Goal: Transaction & Acquisition: Purchase product/service

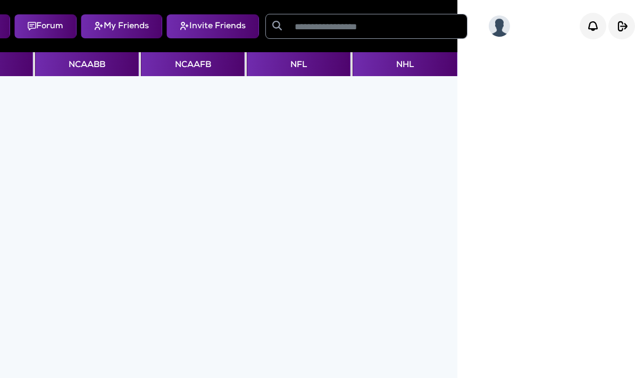
scroll to position [0, 189]
click at [494, 24] on img at bounding box center [499, 25] width 21 height 21
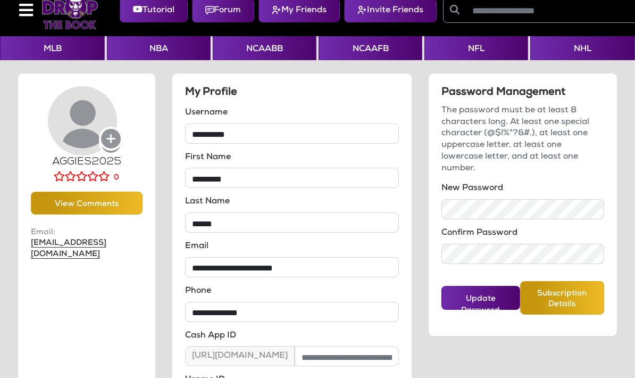
scroll to position [15, 0]
click at [109, 135] on circle at bounding box center [111, 139] width 22 height 22
click at [20, 13] on icon at bounding box center [26, 11] width 14 height 16
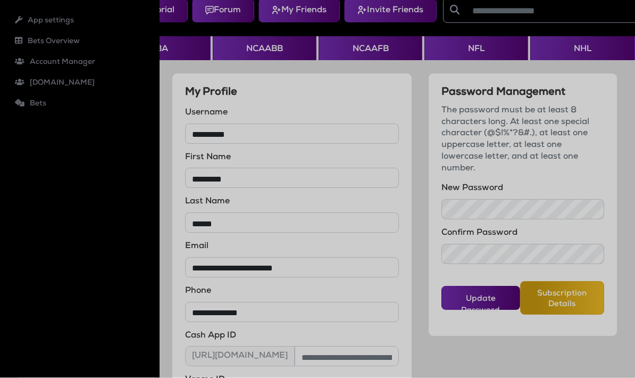
scroll to position [16, 0]
click at [43, 61] on li "Account Manager Roles Users" at bounding box center [80, 62] width 138 height 21
click at [39, 101] on li "Users" at bounding box center [85, 98] width 128 height 21
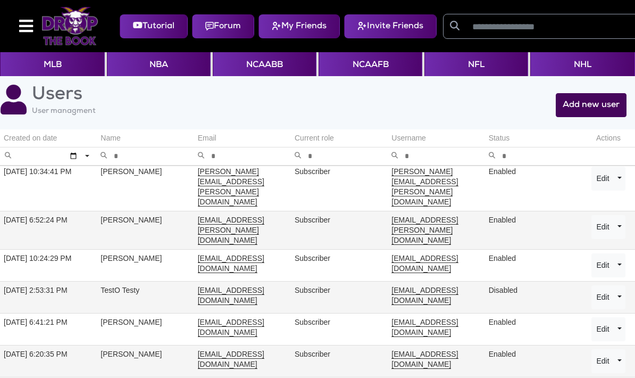
click at [24, 26] on icon at bounding box center [26, 26] width 14 height 16
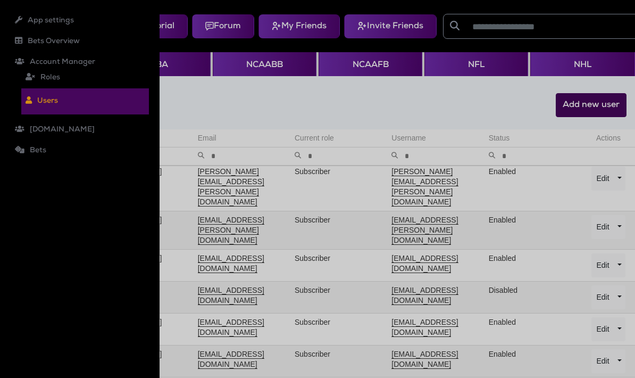
click at [33, 39] on li "Bets Overview" at bounding box center [80, 41] width 138 height 21
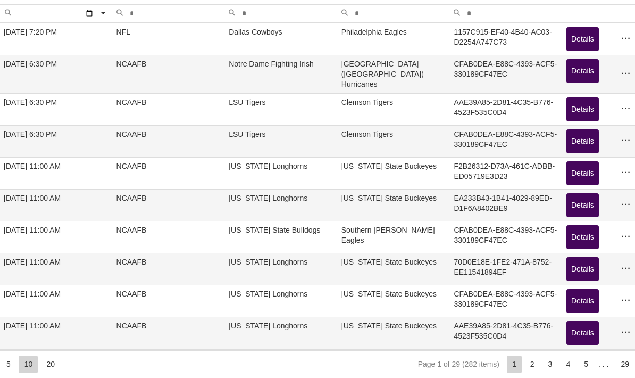
scroll to position [172, 0]
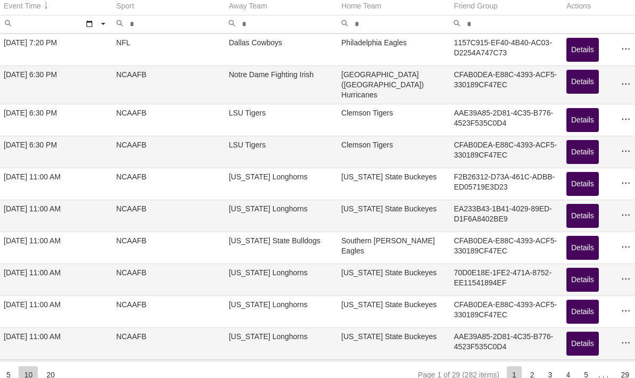
click at [378, 212] on td "[US_STATE] State Buckeyes" at bounding box center [394, 215] width 113 height 32
click at [581, 214] on button "Details" at bounding box center [582, 216] width 32 height 24
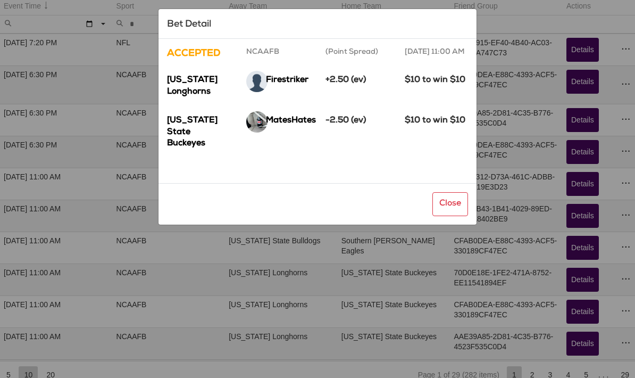
click at [580, 164] on app-bets-overview-detail "Bet Detail ACCEPTED NCAAFB (Point Spread) 8/30/2025, 11:00 AM Texas Longhorns F…" at bounding box center [318, 117] width 618 height 216
click at [443, 204] on button "Close" at bounding box center [450, 204] width 36 height 24
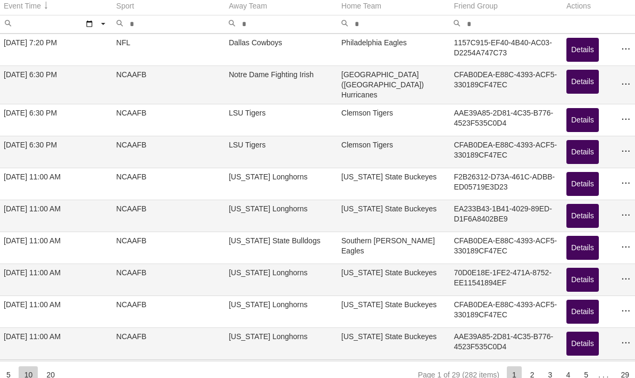
click at [574, 172] on button "Details" at bounding box center [582, 184] width 32 height 24
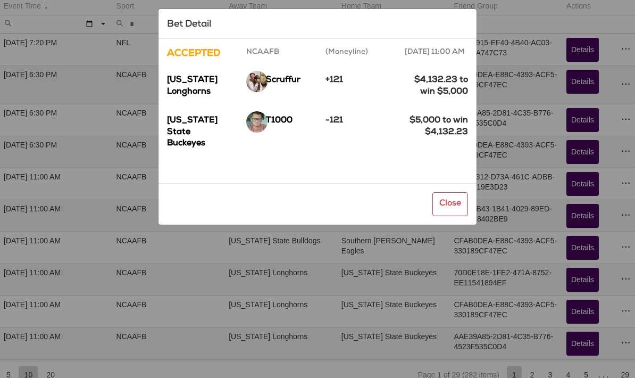
click at [451, 211] on button "Close" at bounding box center [450, 204] width 36 height 24
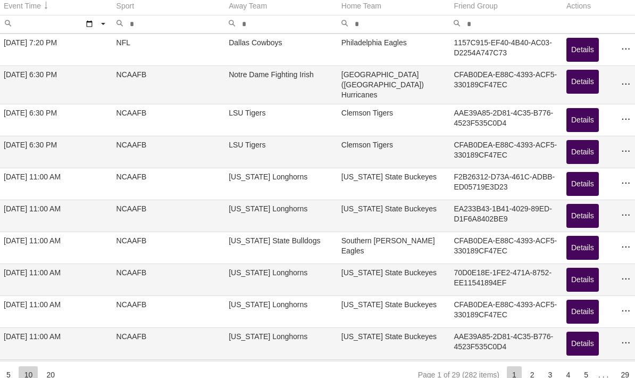
click at [576, 275] on button "Details" at bounding box center [582, 280] width 32 height 24
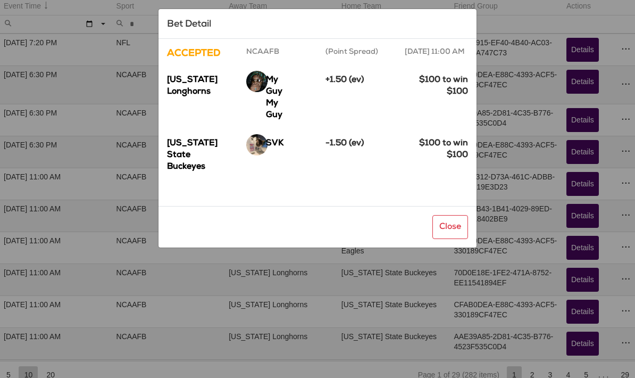
click at [449, 216] on button "Close" at bounding box center [450, 227] width 36 height 24
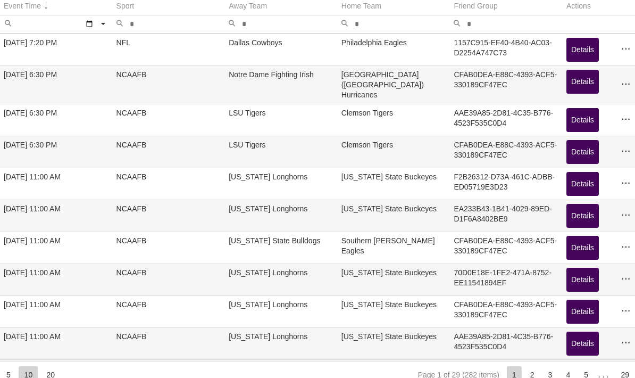
click at [576, 311] on button "Details" at bounding box center [582, 311] width 32 height 24
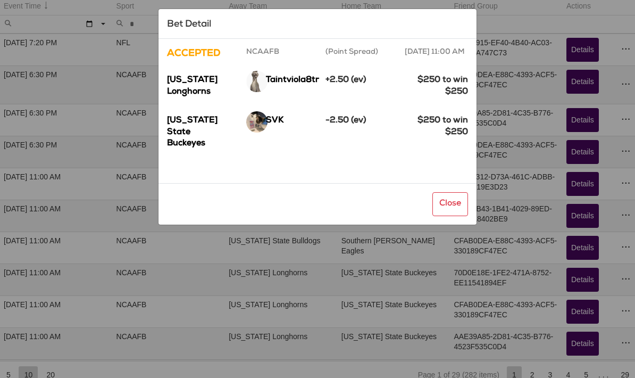
click at [449, 202] on button "Close" at bounding box center [450, 204] width 36 height 24
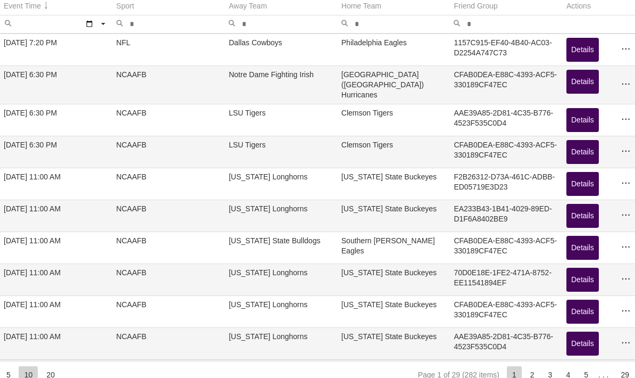
click at [580, 335] on button "Details" at bounding box center [582, 343] width 32 height 24
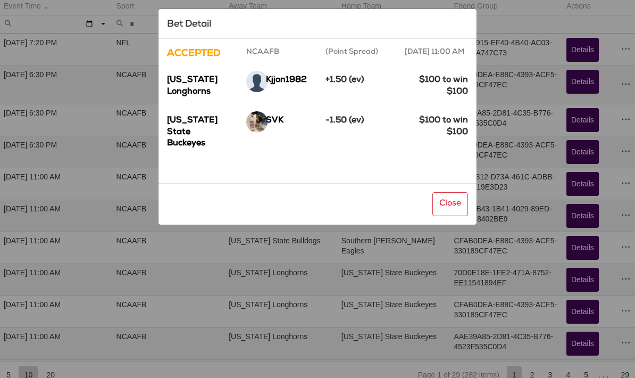
click at [452, 192] on button "Close" at bounding box center [450, 204] width 36 height 24
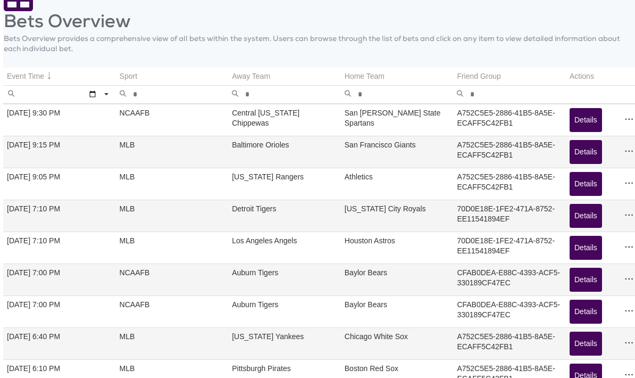
scroll to position [0, 0]
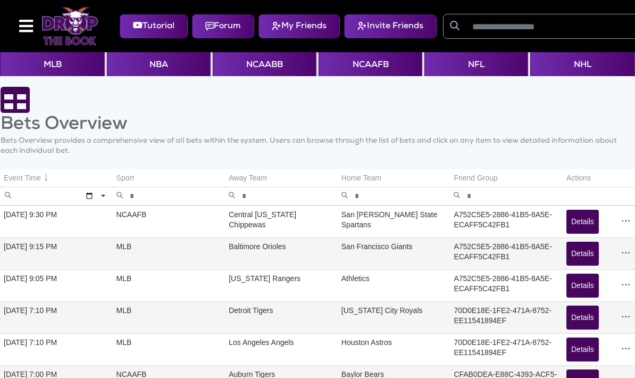
click at [589, 226] on button "Details" at bounding box center [582, 222] width 32 height 24
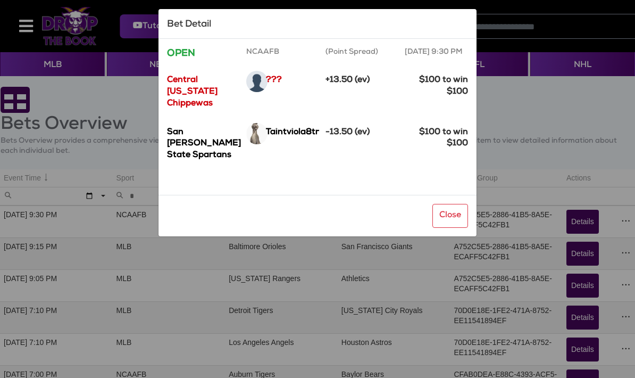
click at [449, 222] on button "Close" at bounding box center [450, 216] width 36 height 24
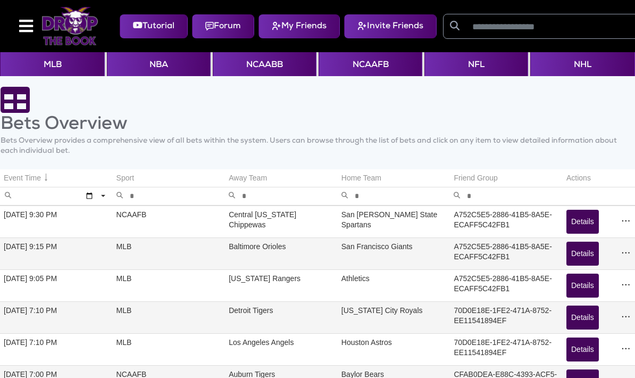
click at [623, 221] on span "Data grid" at bounding box center [625, 220] width 11 height 11
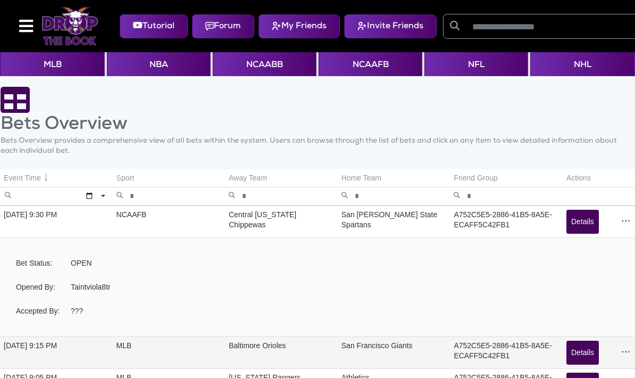
click at [73, 28] on img at bounding box center [69, 26] width 57 height 38
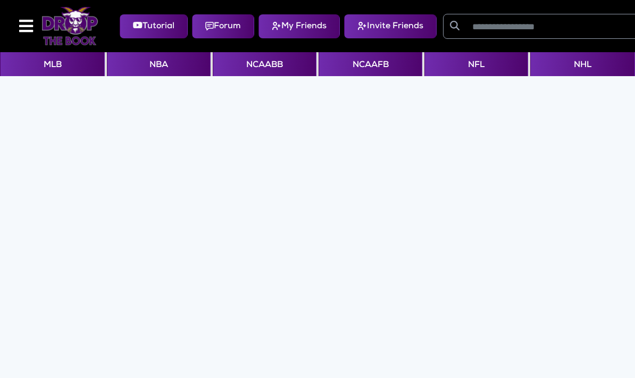
click at [481, 74] on button "NFL" at bounding box center [476, 64] width 104 height 24
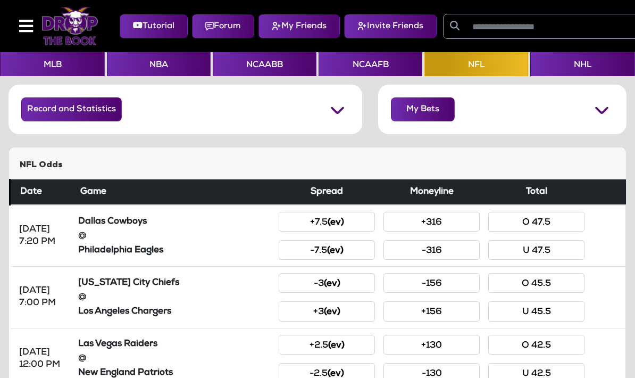
click at [349, 55] on button "NCAAFB" at bounding box center [371, 64] width 104 height 24
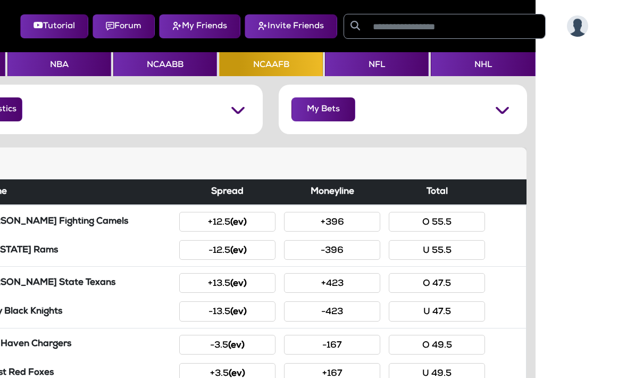
scroll to position [0, 98]
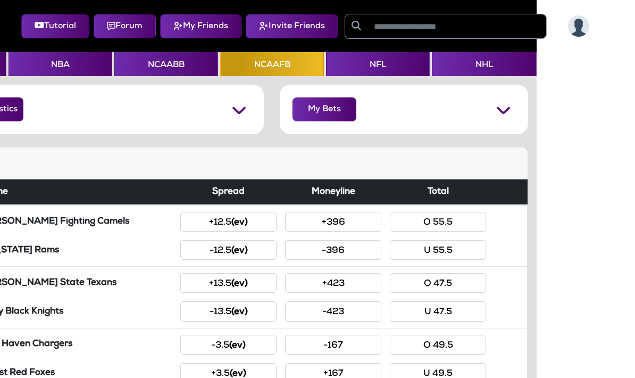
click at [589, 26] on img at bounding box center [578, 25] width 21 height 21
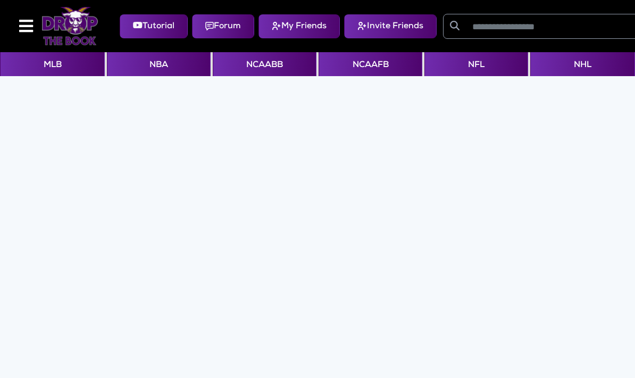
click at [588, 74] on button "NHL" at bounding box center [582, 64] width 105 height 24
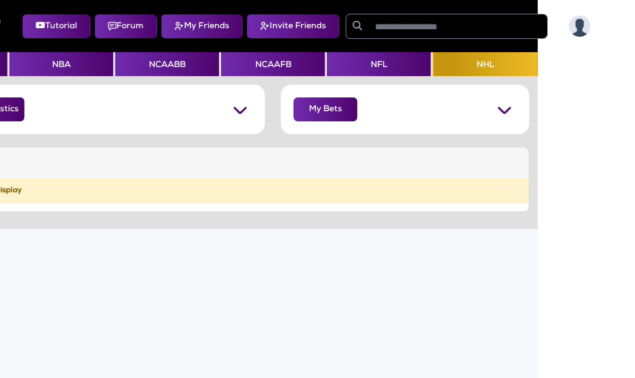
scroll to position [0, 189]
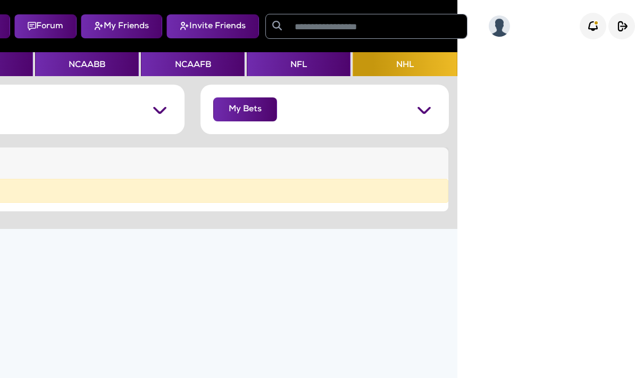
click at [0, 0] on img "button" at bounding box center [0, 0] width 0 height 0
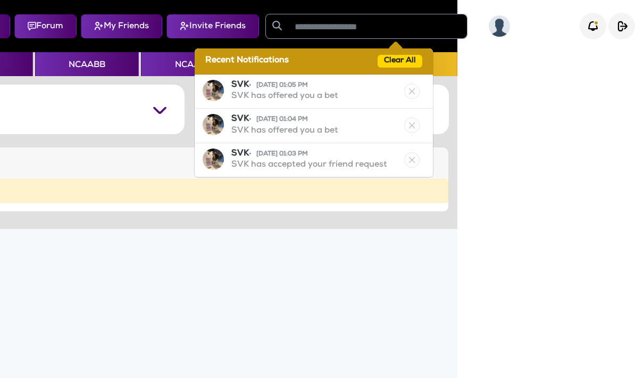
click at [337, 90] on div "SVK • [DATE] 01:05 PM SVK has offered you a bet" at bounding box center [314, 91] width 238 height 34
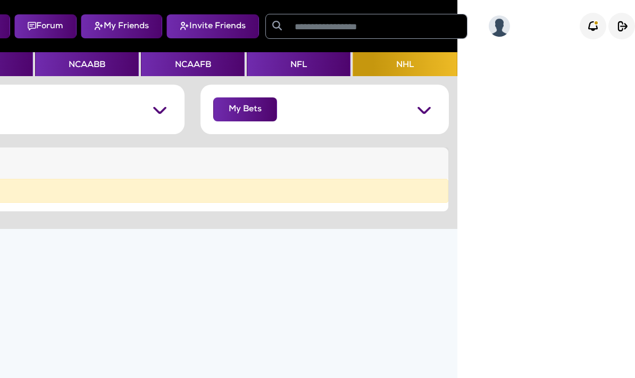
click at [238, 109] on button "My Bets" at bounding box center [245, 109] width 64 height 24
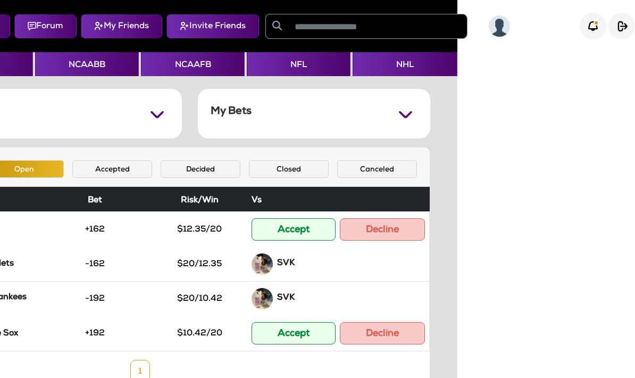
click at [284, 225] on button "Accept" at bounding box center [294, 229] width 84 height 22
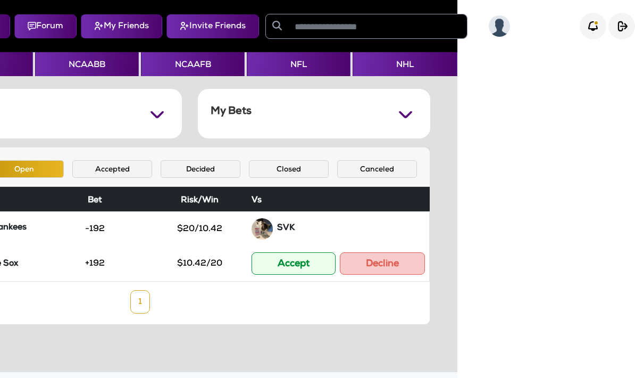
click at [268, 264] on button "Accept" at bounding box center [294, 263] width 84 height 22
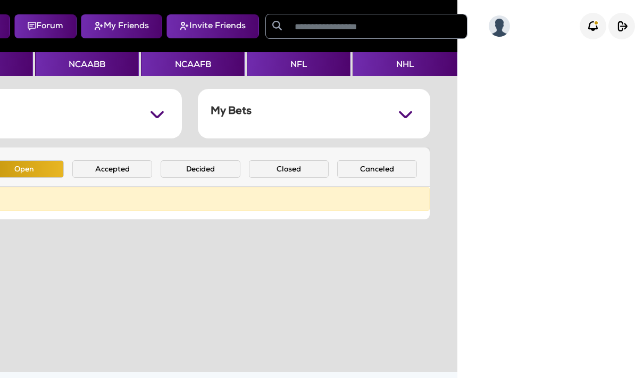
scroll to position [0, 189]
click at [497, 31] on img at bounding box center [499, 25] width 21 height 21
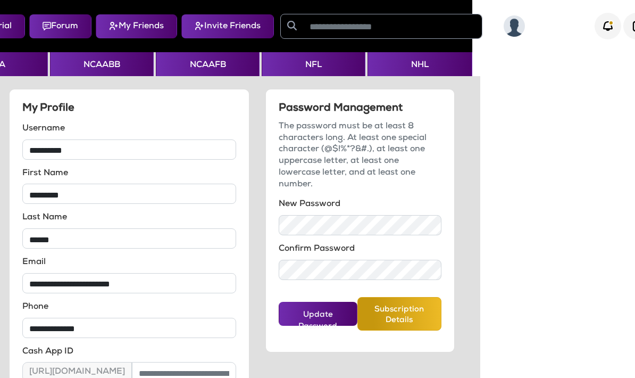
scroll to position [0, 189]
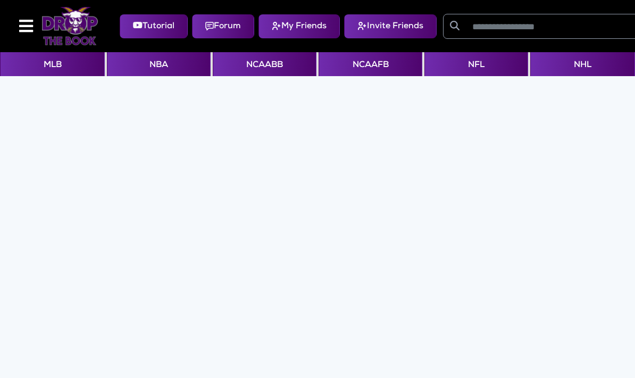
click at [345, 67] on button "NCAAFB" at bounding box center [371, 64] width 104 height 24
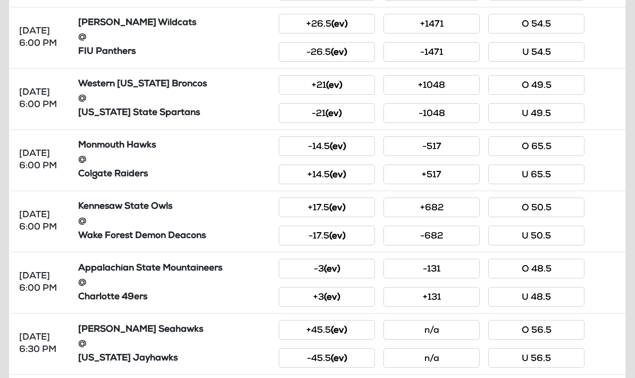
scroll to position [473, 0]
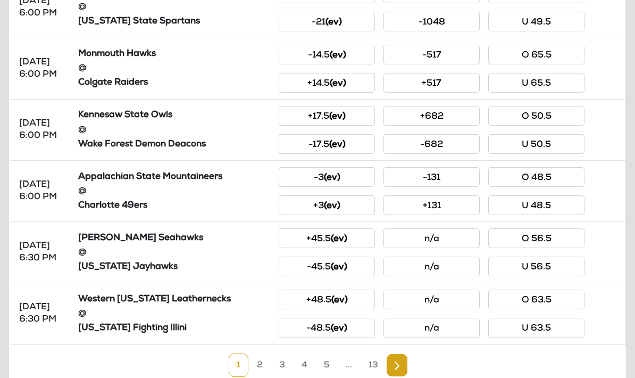
click at [281, 359] on link "3" at bounding box center [282, 364] width 22 height 23
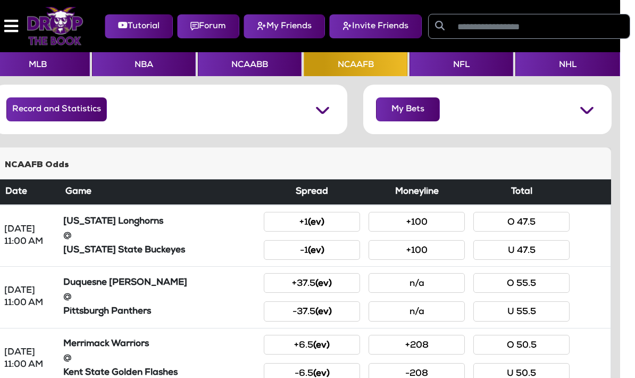
scroll to position [0, 189]
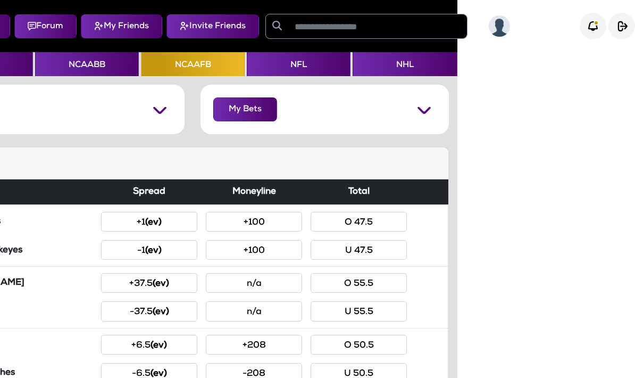
click at [0, 0] on img "button" at bounding box center [0, 0] width 0 height 0
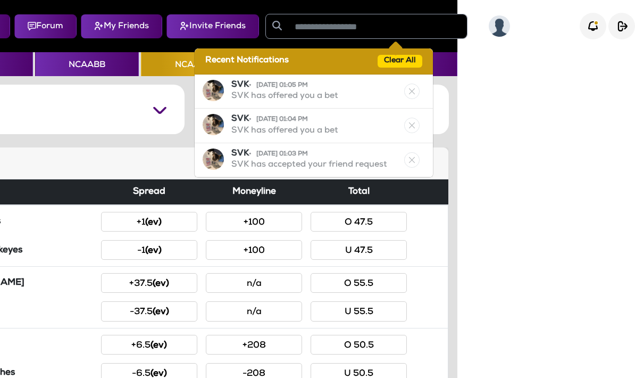
click at [328, 91] on div "SVK • [DATE] 01:05 PM SVK has offered you a bet" at bounding box center [272, 91] width 138 height 23
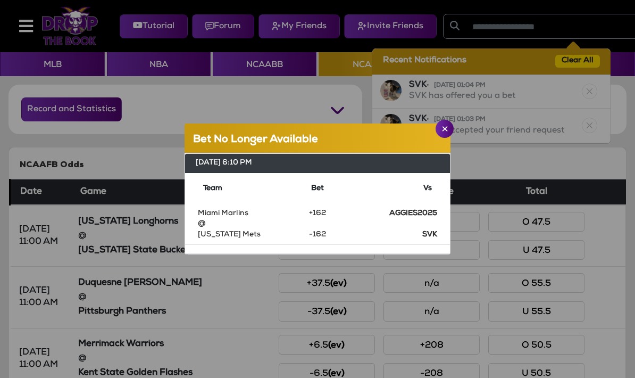
click at [447, 131] on img "Close" at bounding box center [445, 128] width 6 height 5
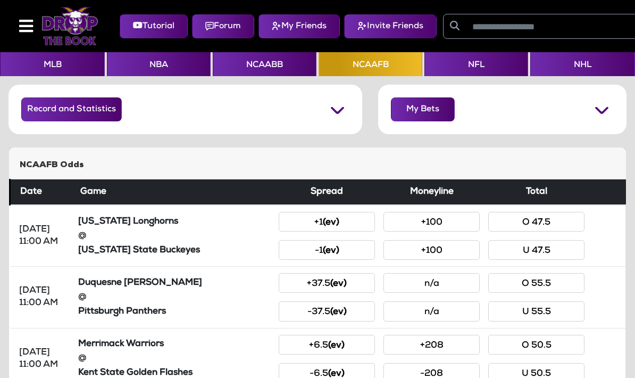
click at [438, 110] on button "My Bets" at bounding box center [423, 109] width 64 height 24
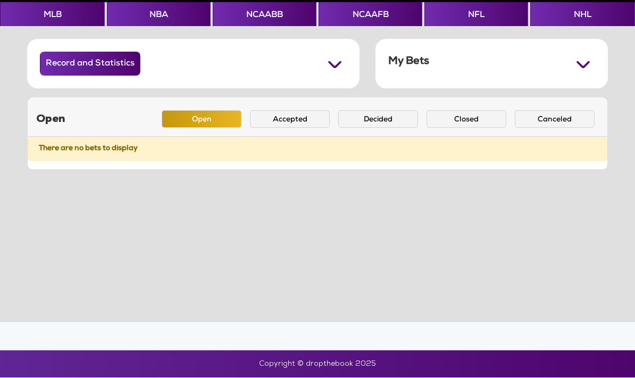
scroll to position [84, 0]
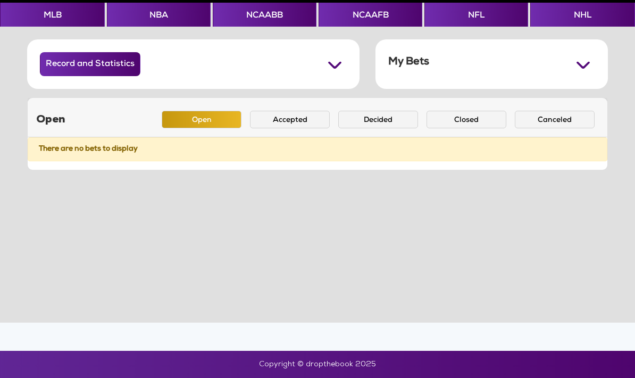
click at [289, 111] on button "Accepted" at bounding box center [290, 120] width 80 height 18
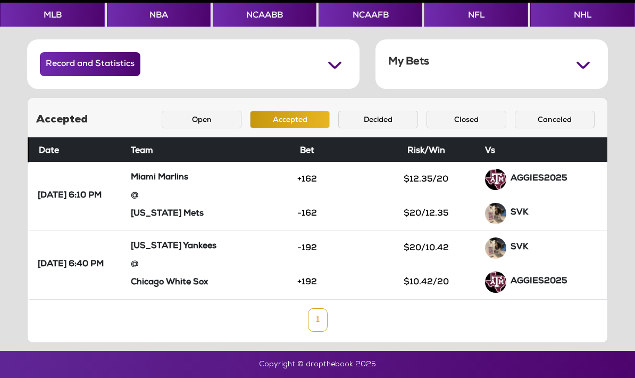
click at [190, 111] on button "Open" at bounding box center [202, 120] width 80 height 18
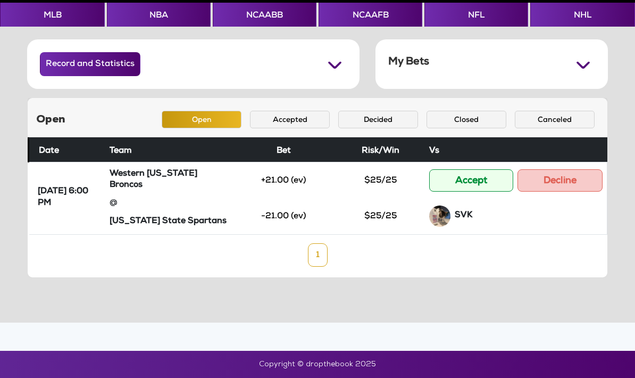
click at [448, 169] on button "Accept" at bounding box center [471, 180] width 84 height 22
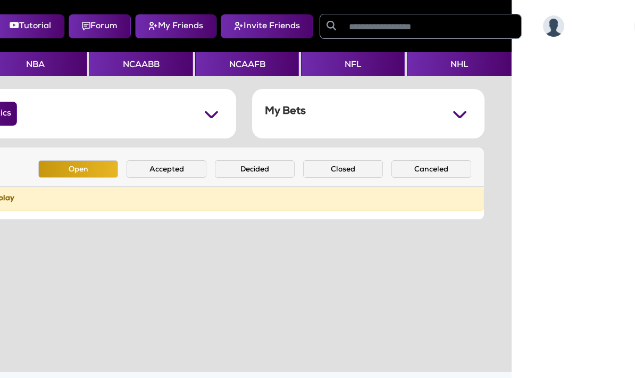
scroll to position [0, 189]
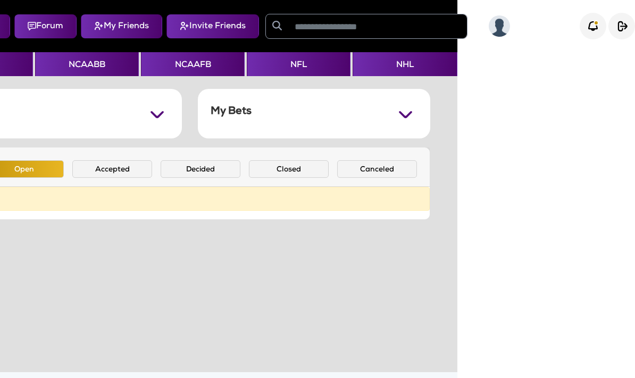
click at [0, 0] on img "button" at bounding box center [0, 0] width 0 height 0
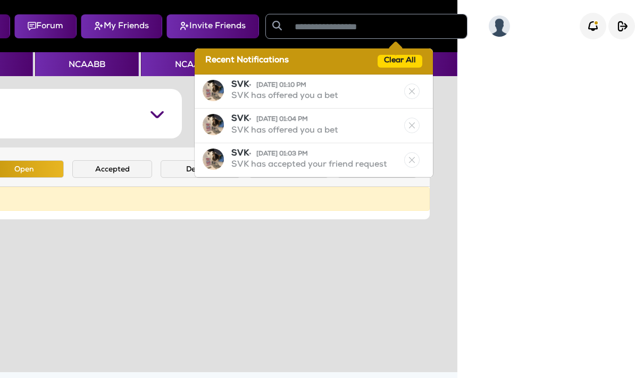
click at [252, 90] on div "SVK • [DATE] 01:10 PM SVK has offered you a bet" at bounding box center [284, 91] width 107 height 23
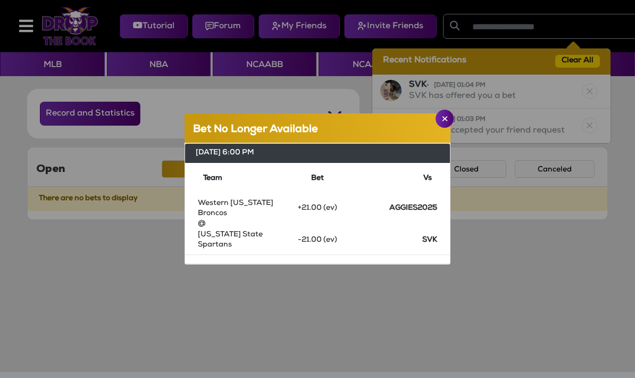
scroll to position [43, 0]
click at [443, 116] on img "Close" at bounding box center [445, 118] width 6 height 5
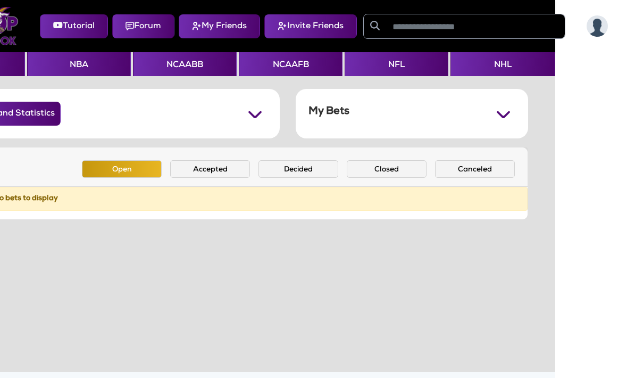
scroll to position [0, 189]
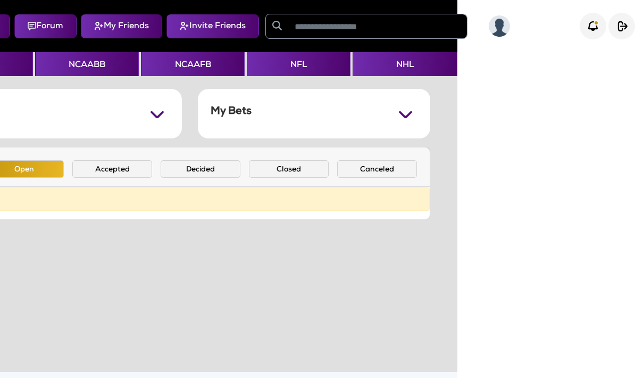
click at [0, 0] on img "button" at bounding box center [0, 0] width 0 height 0
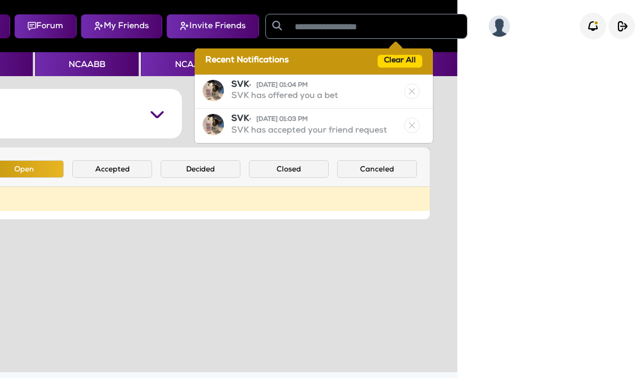
click at [249, 87] on span "• [DATE] 01:04 PM" at bounding box center [278, 85] width 59 height 6
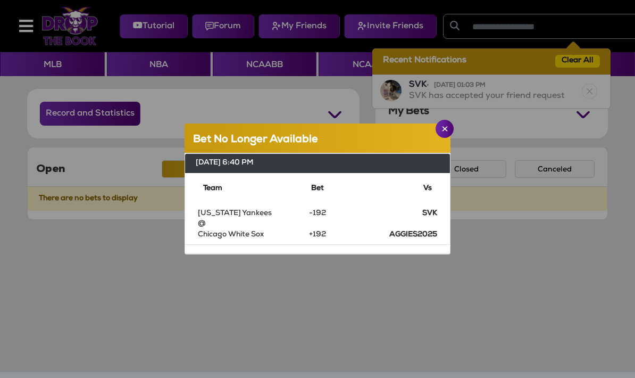
click at [443, 131] on img "Close" at bounding box center [445, 128] width 6 height 5
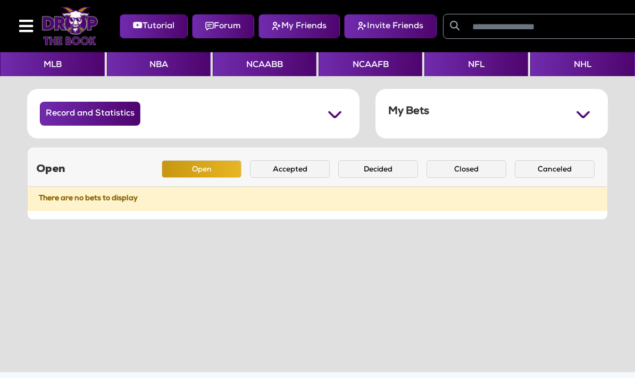
click at [275, 160] on button "Accepted" at bounding box center [290, 169] width 80 height 18
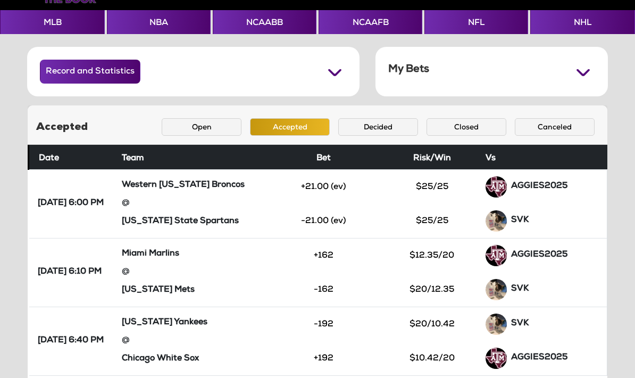
scroll to position [35, 0]
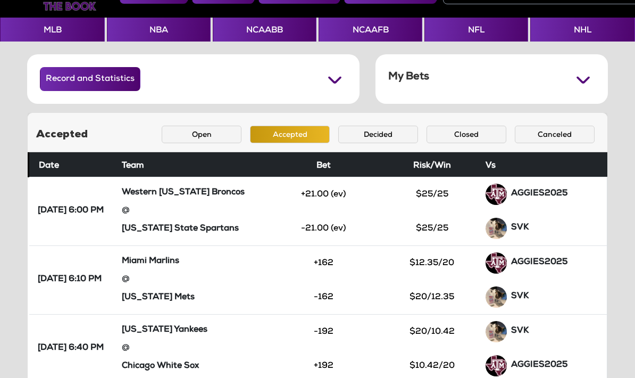
click at [196, 134] on button "Open" at bounding box center [202, 135] width 80 height 18
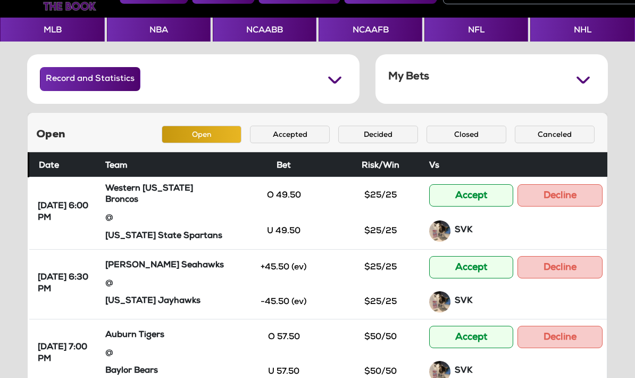
scroll to position [0, 1]
click at [439, 202] on button "Accept" at bounding box center [471, 195] width 84 height 22
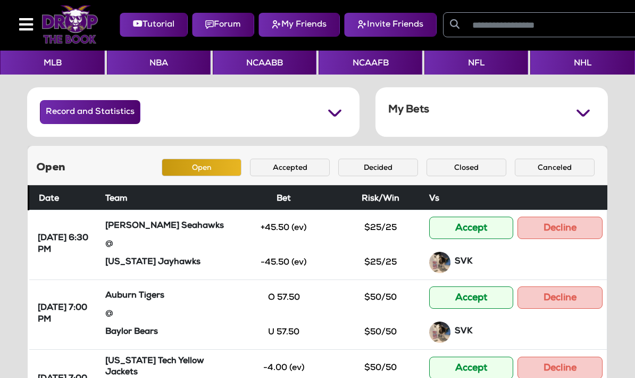
scroll to position [0, 0]
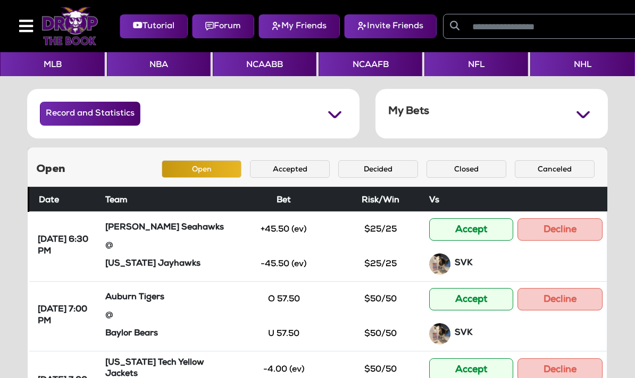
click at [443, 225] on button "Accept" at bounding box center [471, 229] width 84 height 22
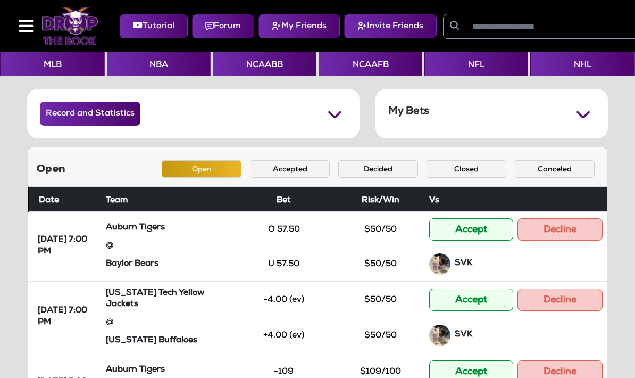
click at [444, 229] on button "Accept" at bounding box center [471, 229] width 84 height 22
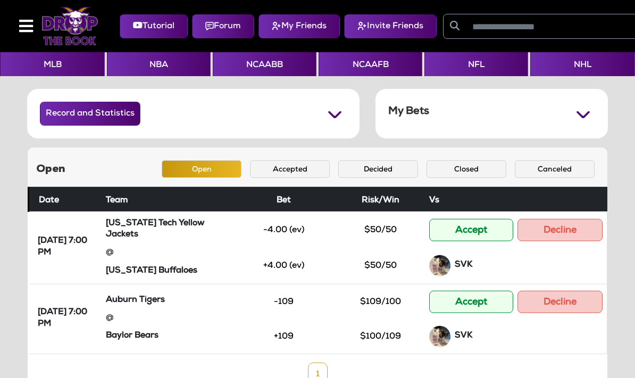
click at [439, 226] on button "Accept" at bounding box center [471, 230] width 84 height 22
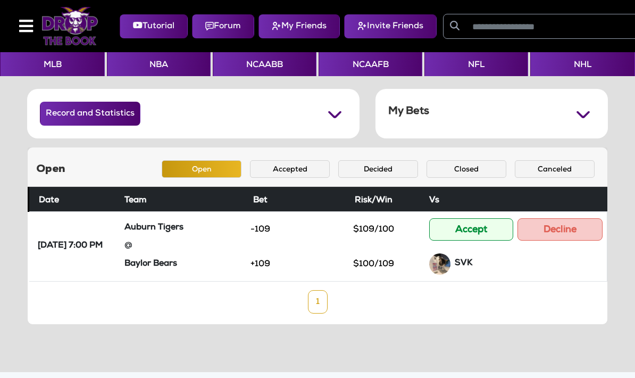
click at [440, 228] on button "Accept" at bounding box center [471, 229] width 84 height 22
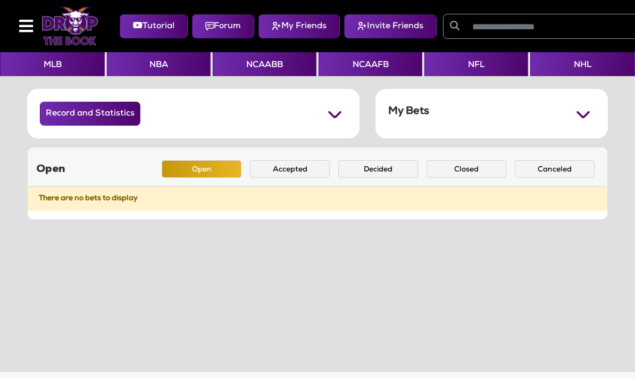
click at [278, 176] on button "Accepted" at bounding box center [290, 169] width 80 height 18
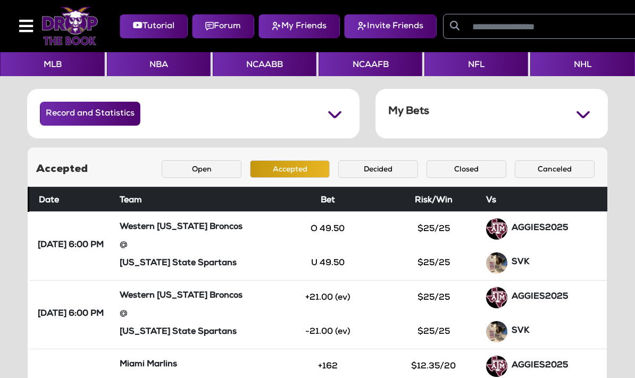
click at [196, 170] on button "Open" at bounding box center [202, 169] width 80 height 18
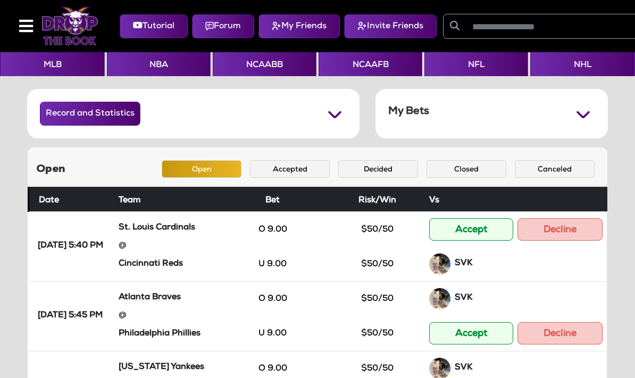
click at [444, 236] on button "Accept" at bounding box center [471, 229] width 84 height 22
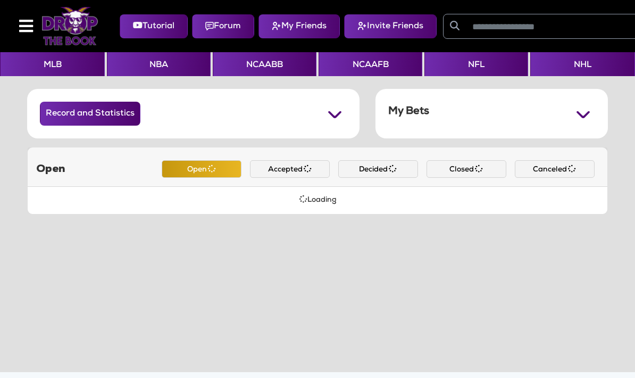
scroll to position [43, 0]
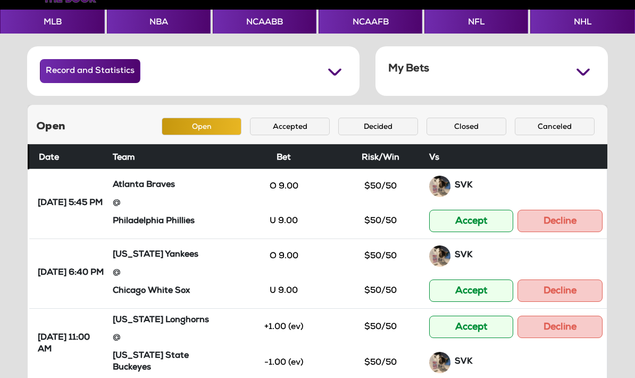
click at [440, 227] on button "Accept" at bounding box center [471, 221] width 84 height 22
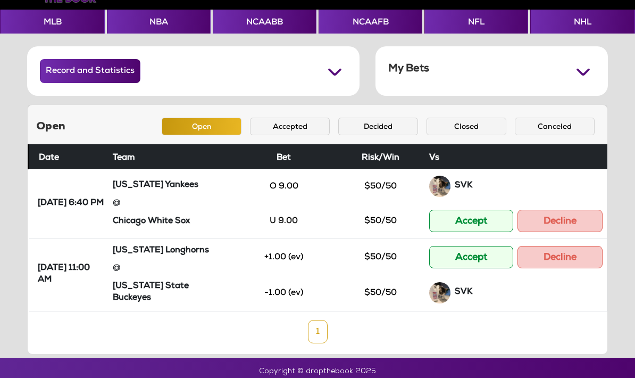
click at [443, 227] on button "Accept" at bounding box center [471, 221] width 84 height 22
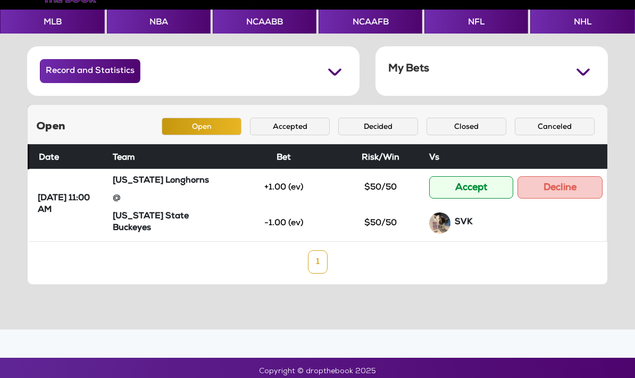
click at [451, 187] on button "Accept" at bounding box center [471, 187] width 84 height 22
